Goal: Navigation & Orientation: Find specific page/section

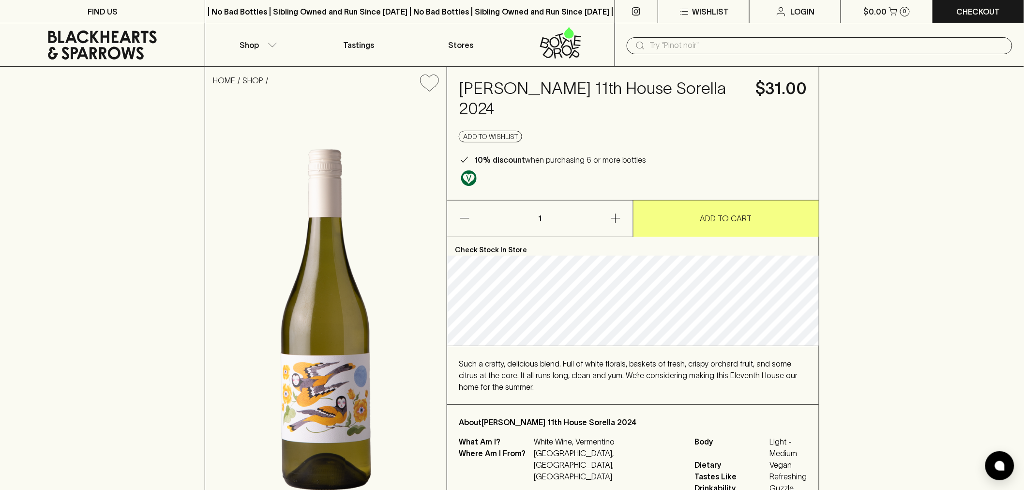
click at [606, 94] on h4 "[PERSON_NAME] 11th House Sorella 2024" at bounding box center [602, 98] width 286 height 41
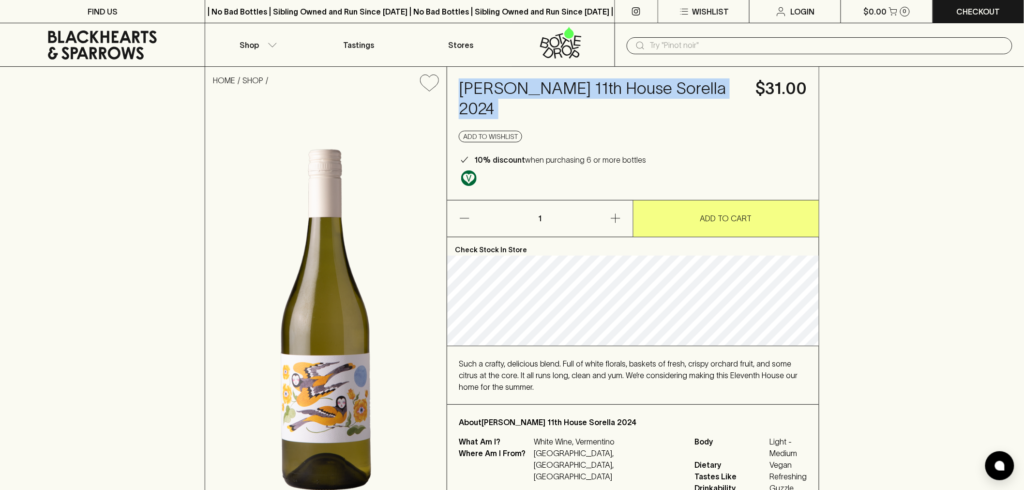
click at [606, 94] on h4 "[PERSON_NAME] 11th House Sorella 2024" at bounding box center [602, 98] width 286 height 41
click at [75, 20] on link "FIND US" at bounding box center [102, 11] width 205 height 23
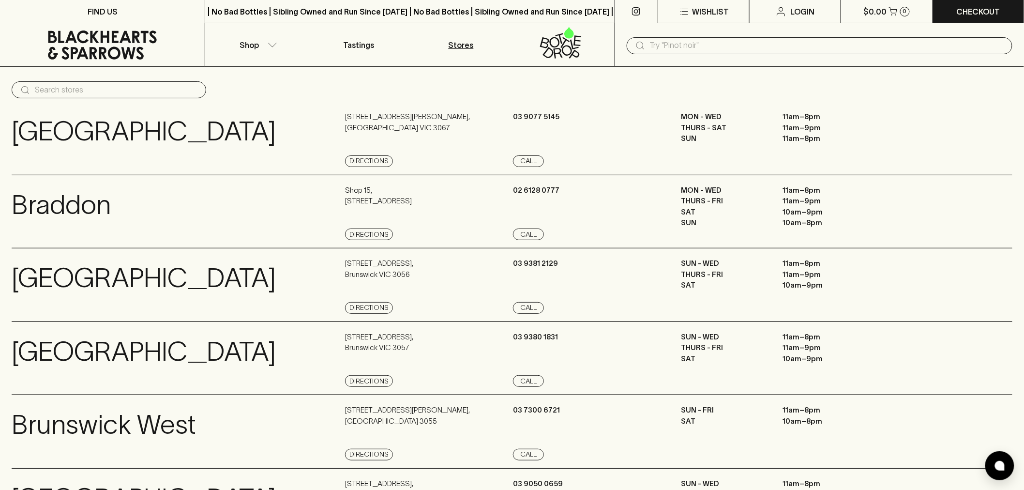
click at [76, 32] on icon at bounding box center [102, 44] width 190 height 29
